Goal: Find contact information: Find contact information

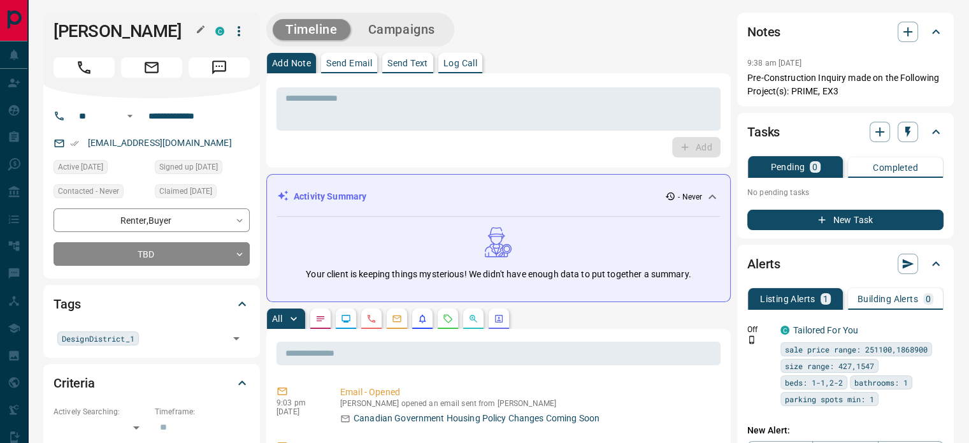
click at [183, 27] on h1 "[PERSON_NAME]" at bounding box center [125, 31] width 143 height 20
click at [194, 29] on button "button" at bounding box center [200, 29] width 17 height 17
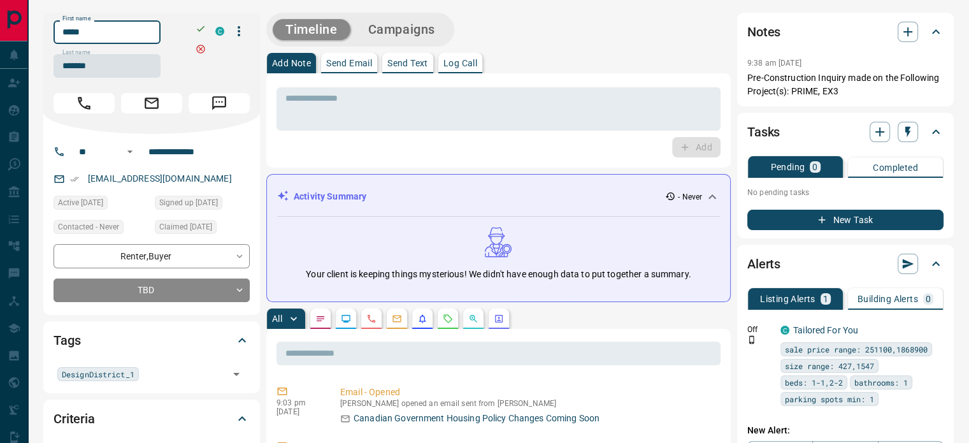
click at [148, 31] on input "*****" at bounding box center [107, 32] width 107 height 24
click at [113, 68] on input "*******" at bounding box center [107, 66] width 107 height 24
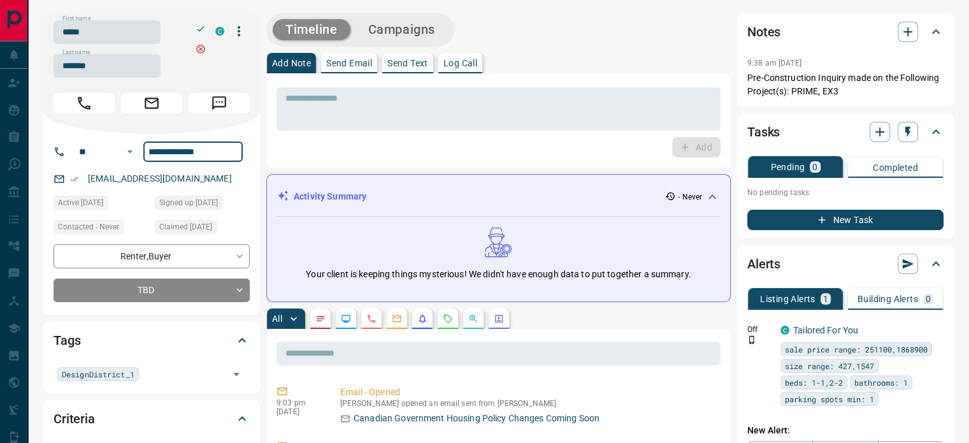
click at [189, 161] on input "**********" at bounding box center [192, 151] width 99 height 20
click at [206, 183] on div "[EMAIL_ADDRESS][DOMAIN_NAME]" at bounding box center [152, 178] width 196 height 21
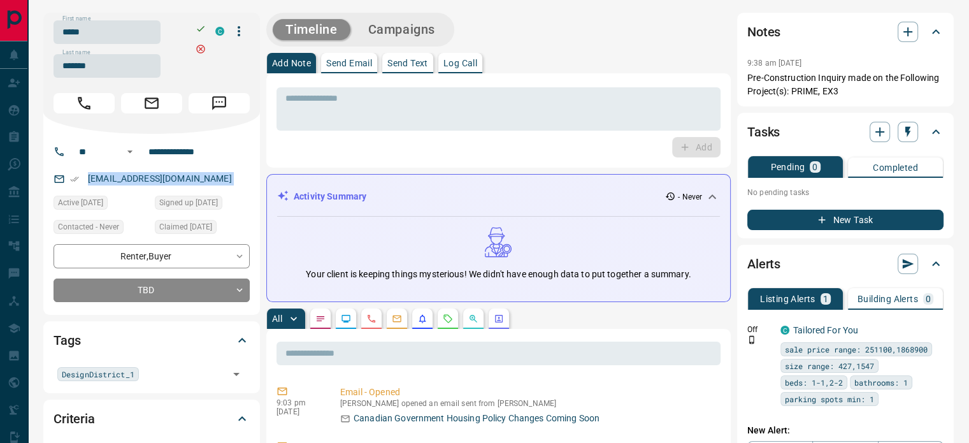
click at [206, 183] on div "[EMAIL_ADDRESS][DOMAIN_NAME]" at bounding box center [152, 178] width 196 height 21
copy link "[EMAIL_ADDRESS][DOMAIN_NAME]"
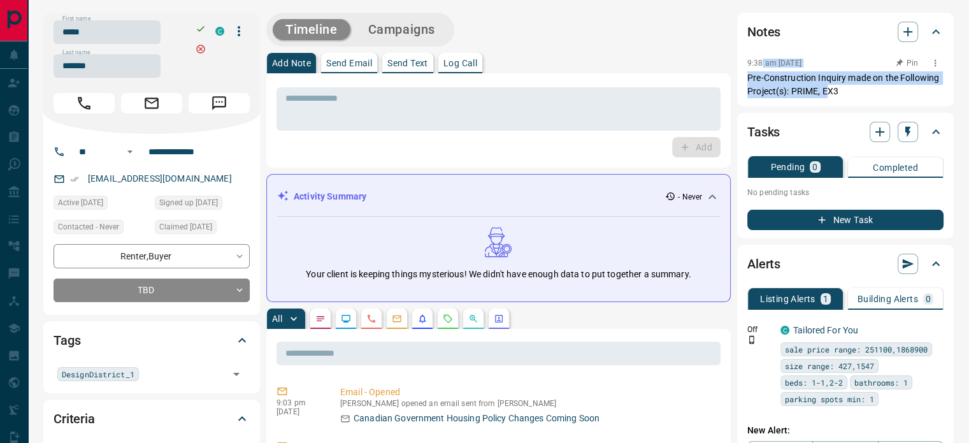
drag, startPoint x: 833, startPoint y: 87, endPoint x: 763, endPoint y: 71, distance: 71.9
click at [763, 71] on p "Pre-Construction Inquiry made on the Following Project(s): PRIME, EX3" at bounding box center [845, 84] width 196 height 27
click at [824, 91] on p "Pre-Construction Inquiry made on the Following Project(s): PRIME, EX3" at bounding box center [845, 84] width 196 height 27
copy div "9:38 am [DATE] Pin Pre-Construction Inquiry made on the Following Project(s): P…"
drag, startPoint x: 866, startPoint y: 91, endPoint x: 742, endPoint y: 62, distance: 127.6
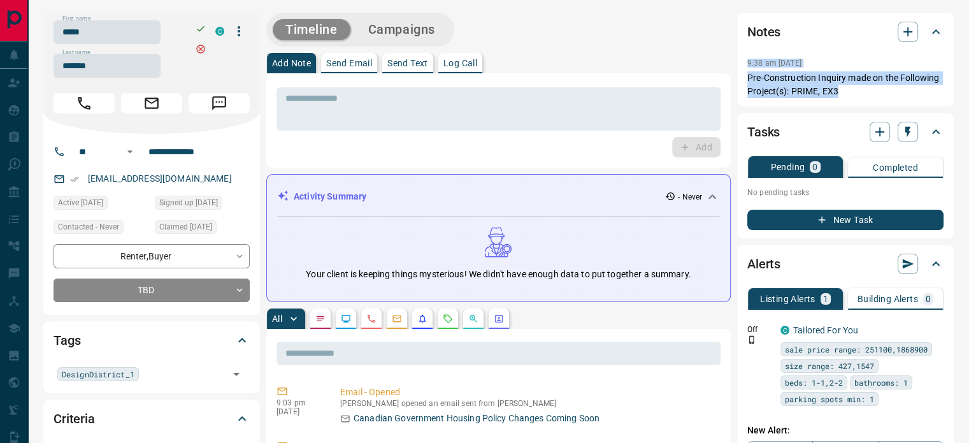
click at [742, 62] on div "Notes 9:38 am [DATE] Pre-Construction Inquiry made on the Following Project(s):…" at bounding box center [845, 60] width 217 height 94
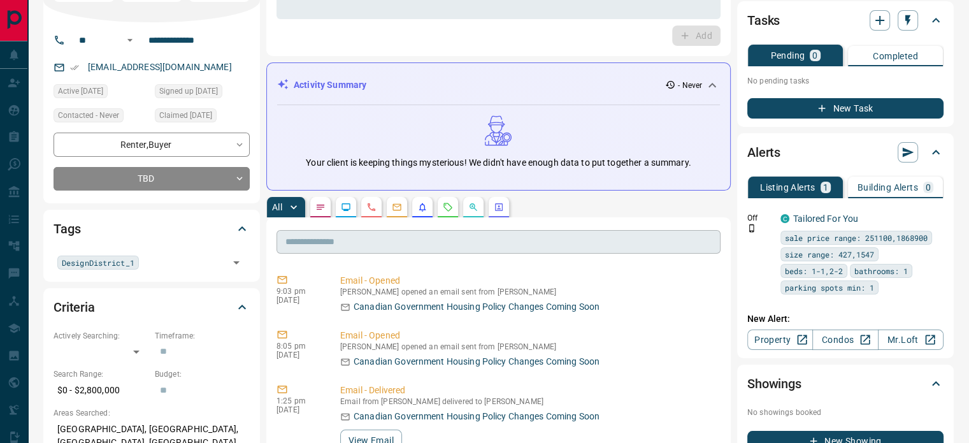
scroll to position [127, 0]
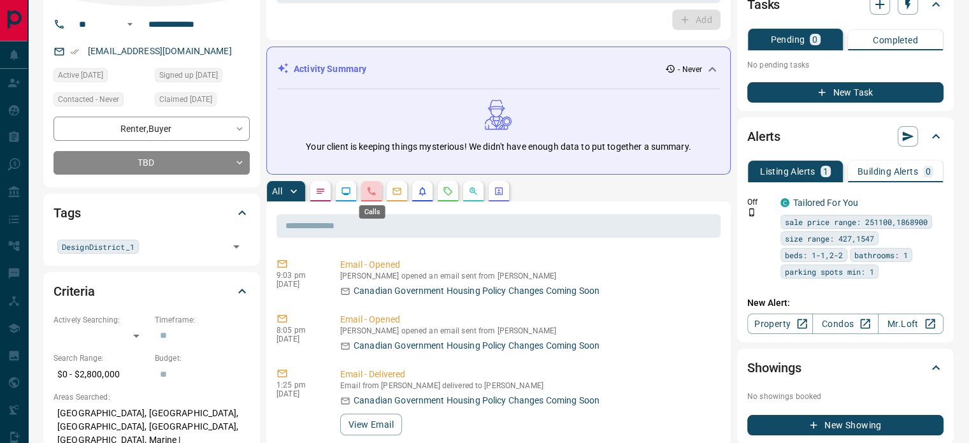
click at [371, 187] on icon "Calls" at bounding box center [371, 191] width 10 height 10
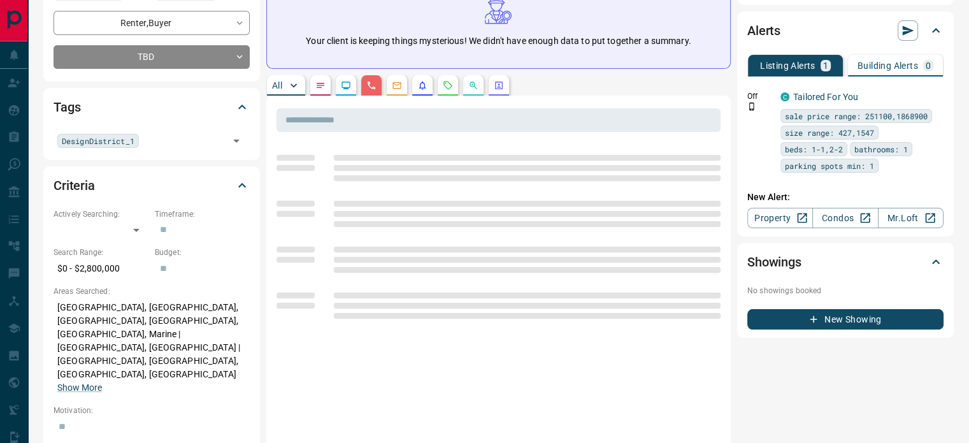
scroll to position [255, 0]
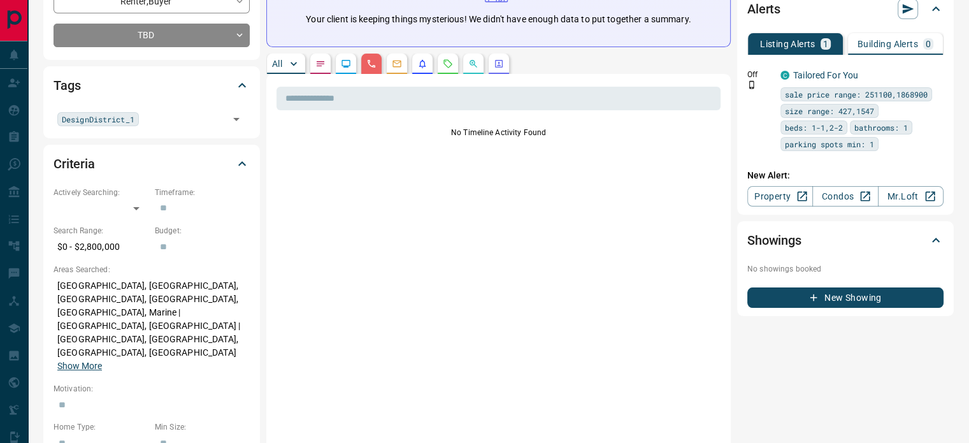
click at [102, 359] on button "Show More" at bounding box center [79, 365] width 45 height 13
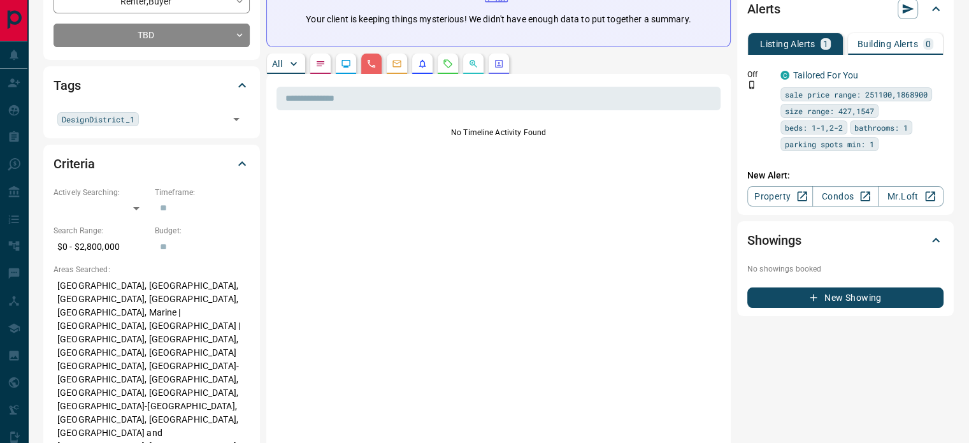
click at [126, 324] on p "[GEOGRAPHIC_DATA], [GEOGRAPHIC_DATA], [GEOGRAPHIC_DATA], [GEOGRAPHIC_DATA], [GE…" at bounding box center [152, 392] width 196 height 235
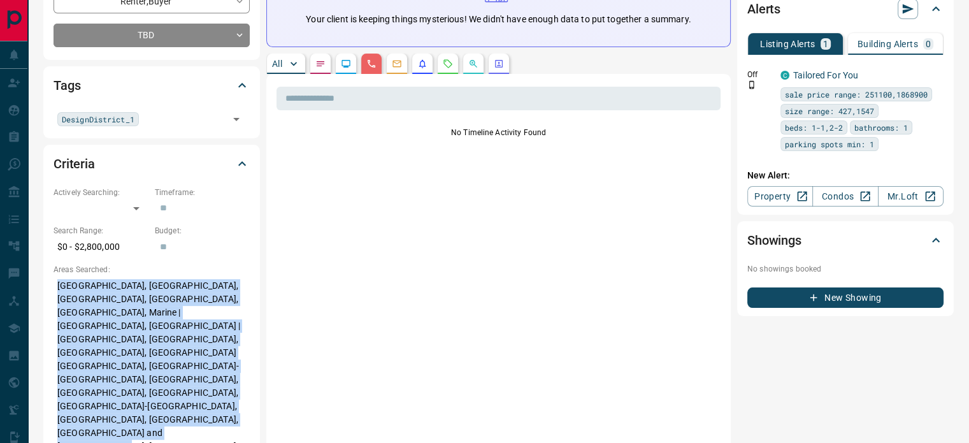
click at [126, 324] on p "[GEOGRAPHIC_DATA], [GEOGRAPHIC_DATA], [GEOGRAPHIC_DATA], [GEOGRAPHIC_DATA], [GE…" at bounding box center [152, 392] width 196 height 235
copy p "[GEOGRAPHIC_DATA], [GEOGRAPHIC_DATA], [GEOGRAPHIC_DATA], [GEOGRAPHIC_DATA], [GE…"
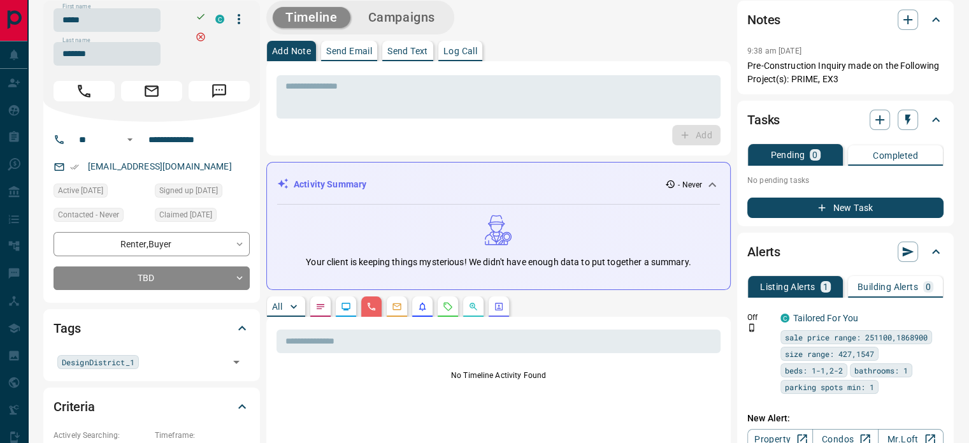
scroll to position [0, 0]
